Goal: Information Seeking & Learning: Learn about a topic

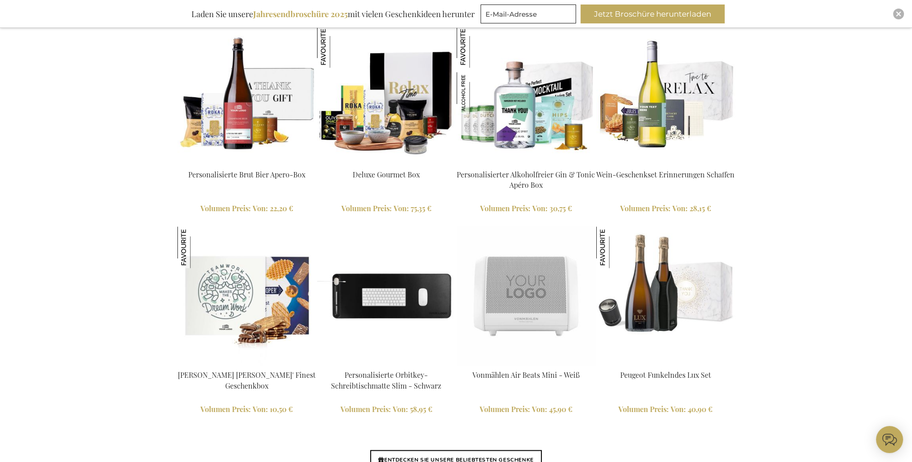
scroll to position [1981, 0]
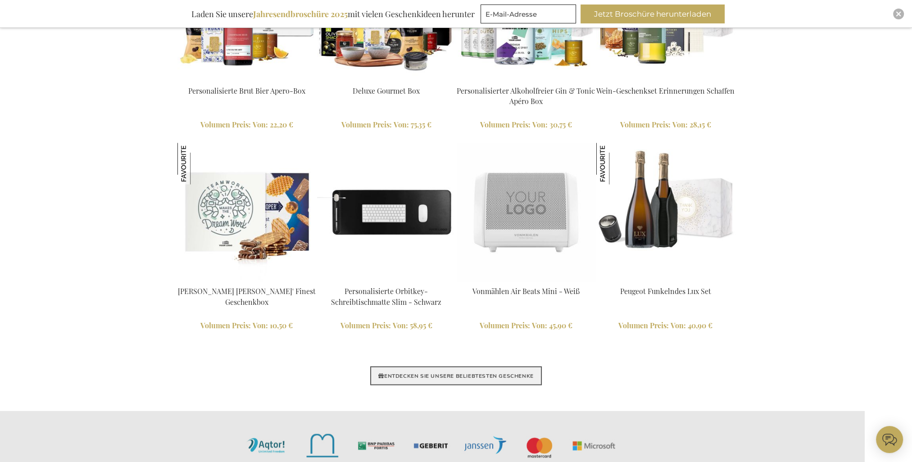
click at [494, 367] on link "ENTDECKEN SIE UNSERE BELIEBTESTEN GESCHENKE" at bounding box center [455, 375] width 171 height 19
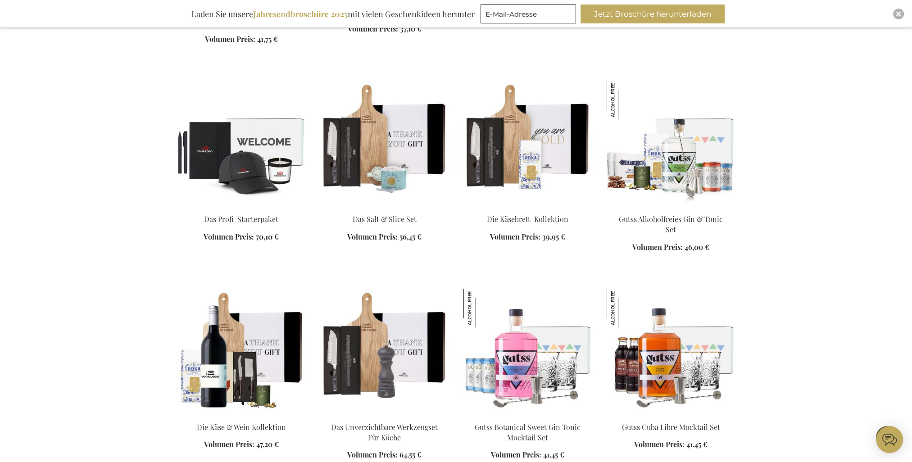
scroll to position [840, 0]
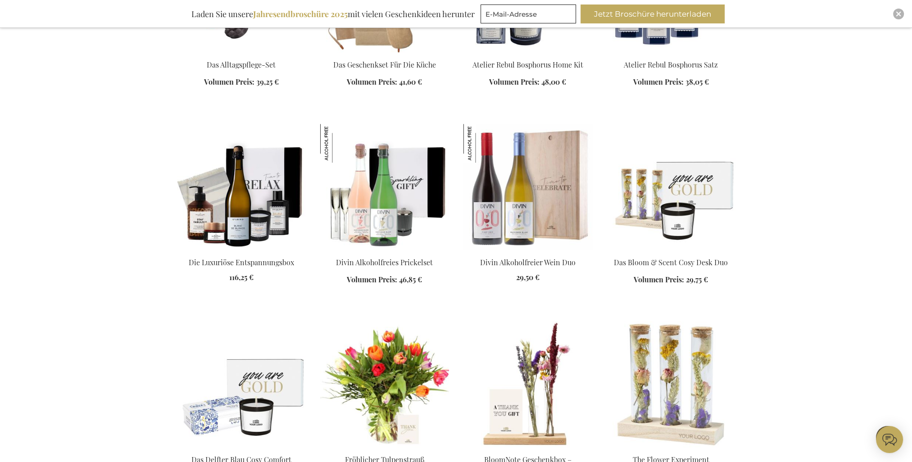
scroll to position [1380, 0]
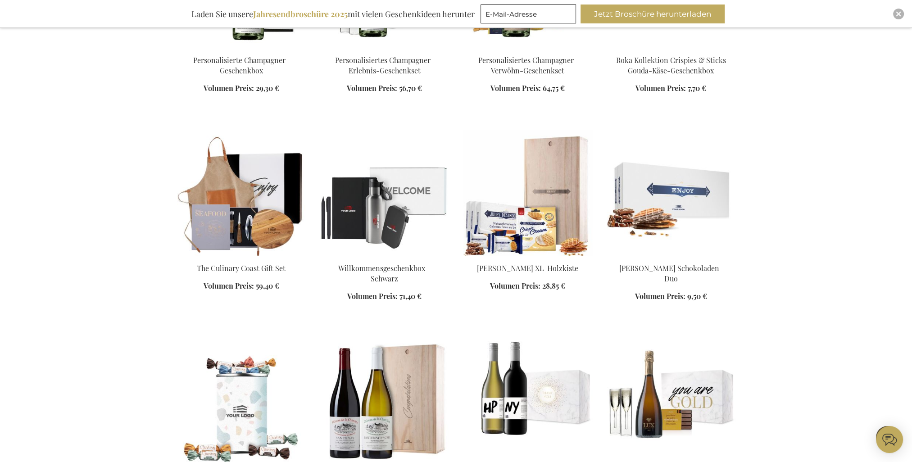
scroll to position [1921, 0]
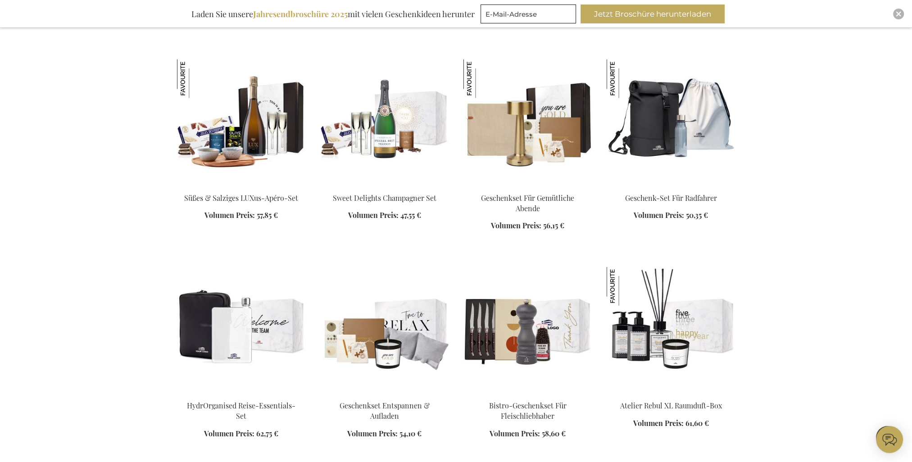
scroll to position [2641, 0]
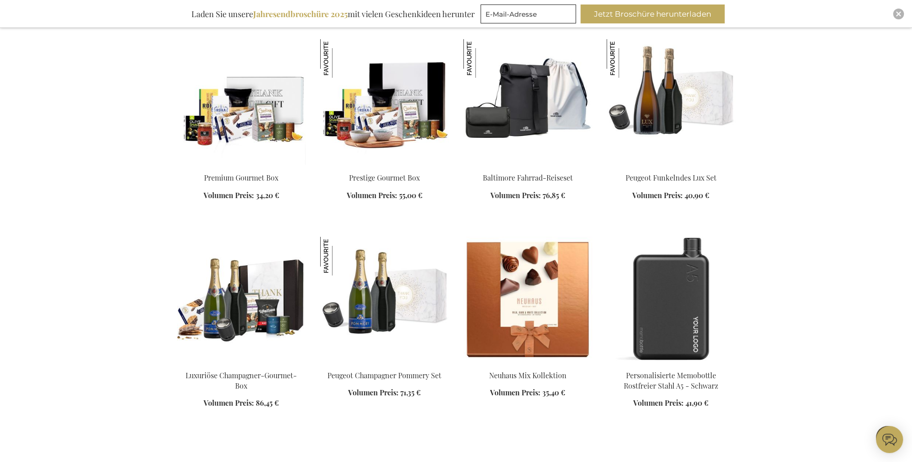
scroll to position [3301, 0]
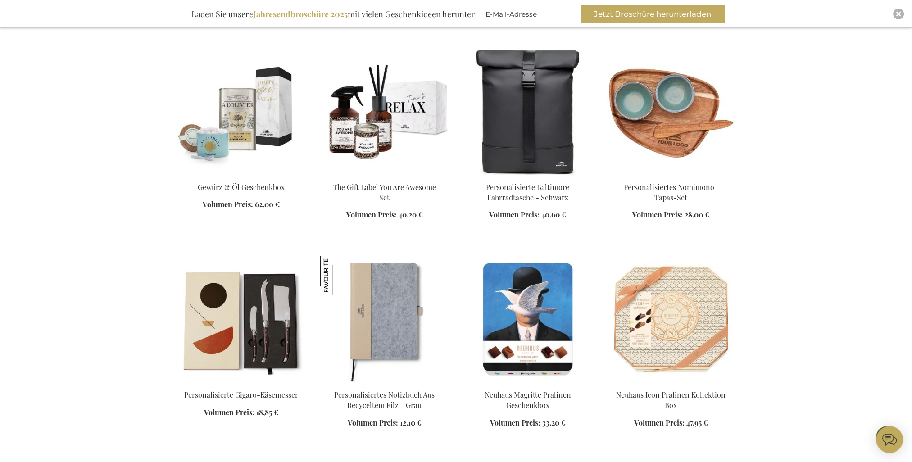
scroll to position [3902, 0]
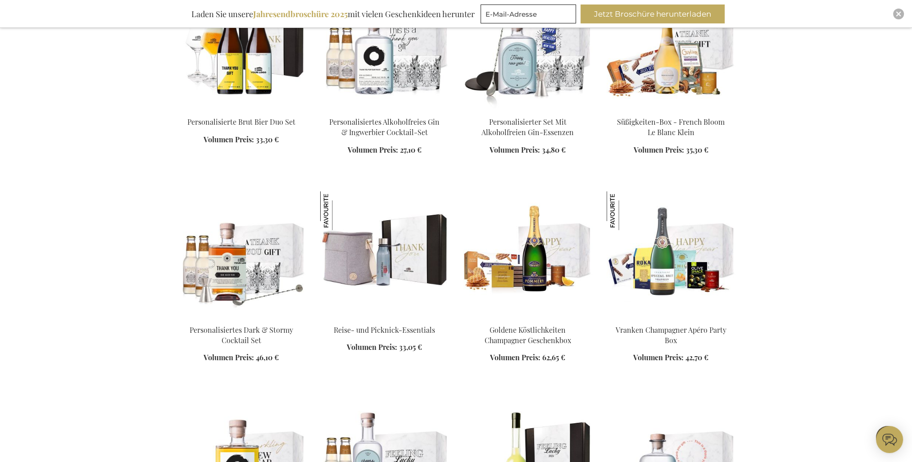
scroll to position [4562, 0]
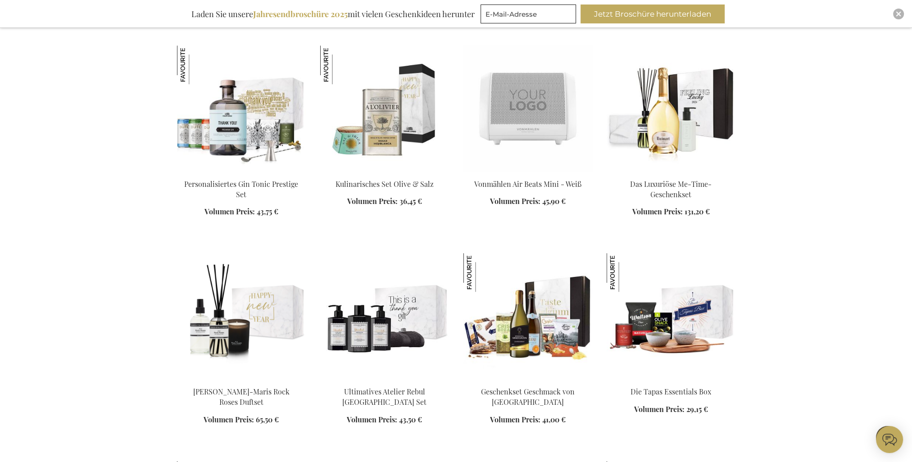
scroll to position [5162, 0]
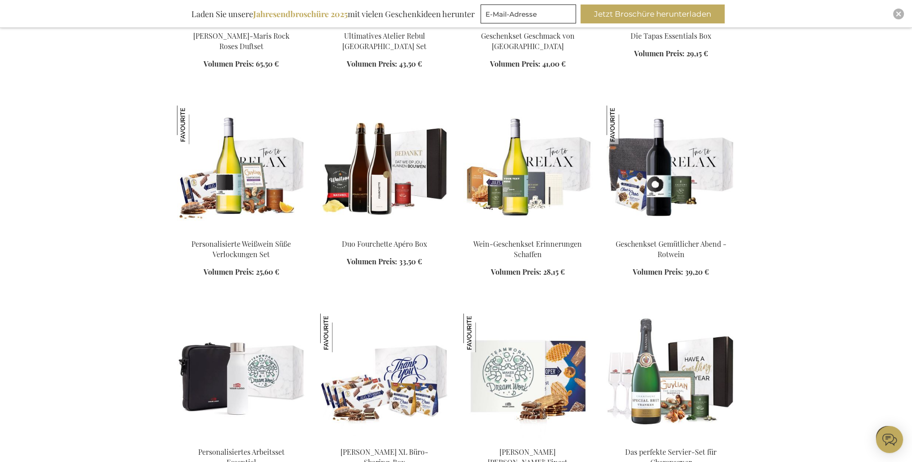
scroll to position [5522, 0]
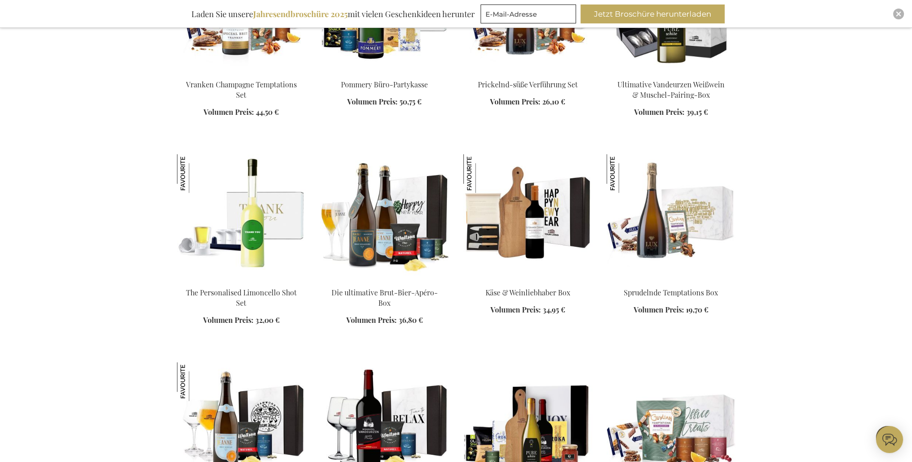
scroll to position [6063, 0]
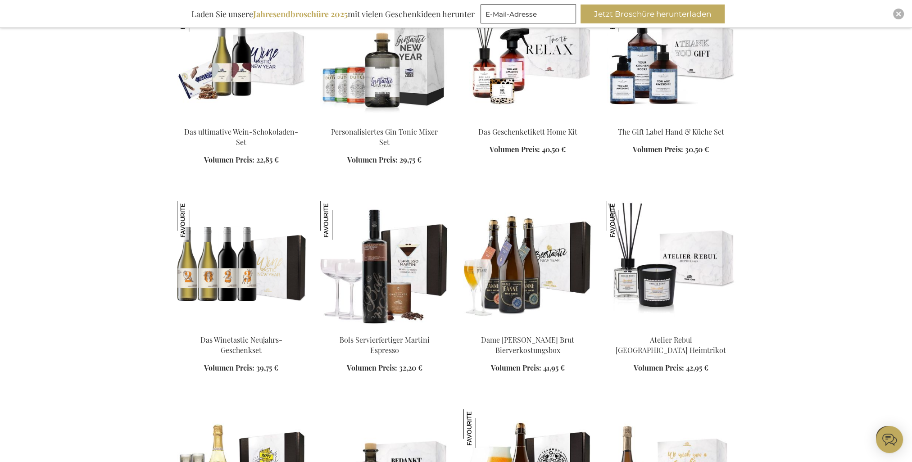
scroll to position [6783, 0]
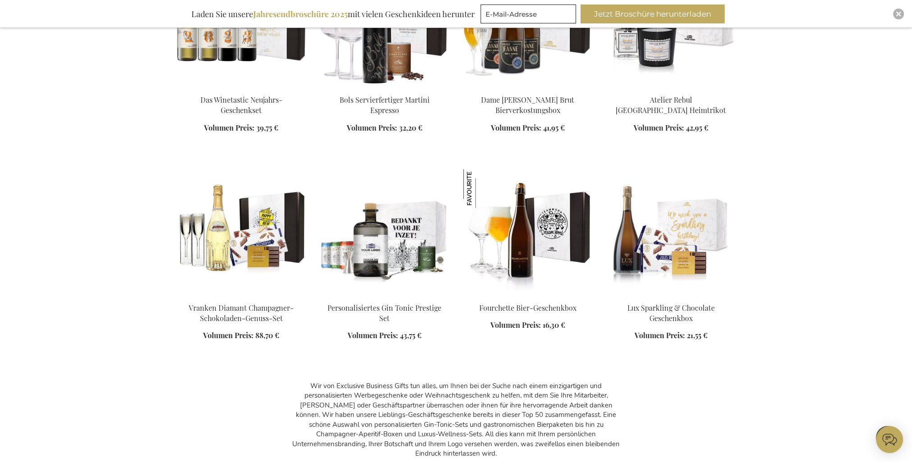
scroll to position [7204, 0]
